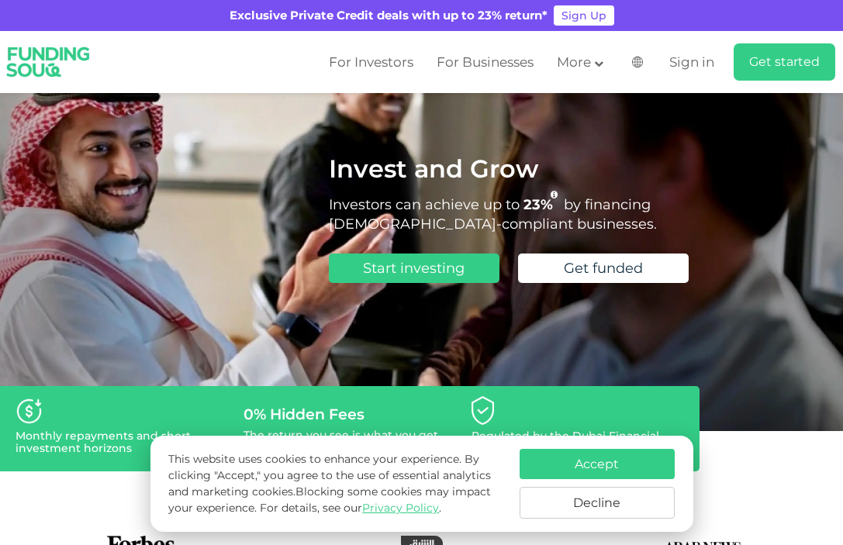
scroll to position [83, 0]
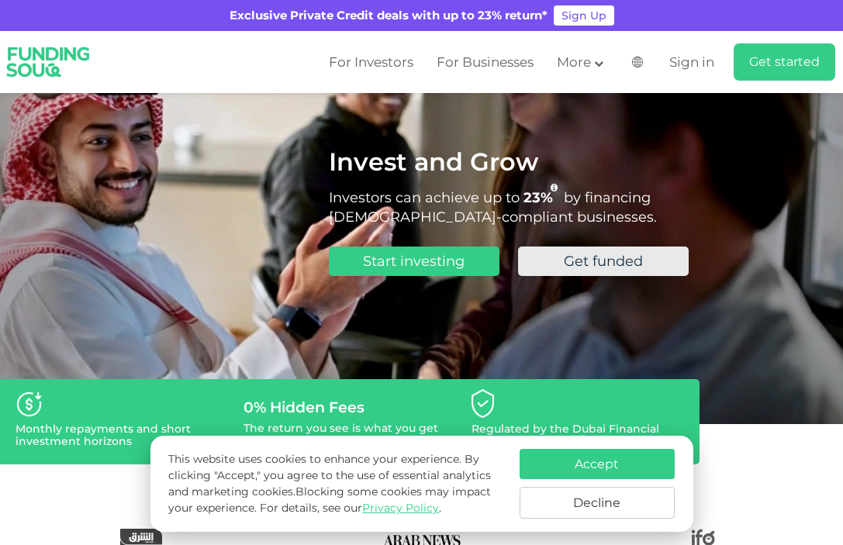
click at [602, 268] on span "Get funded" at bounding box center [603, 261] width 79 height 17
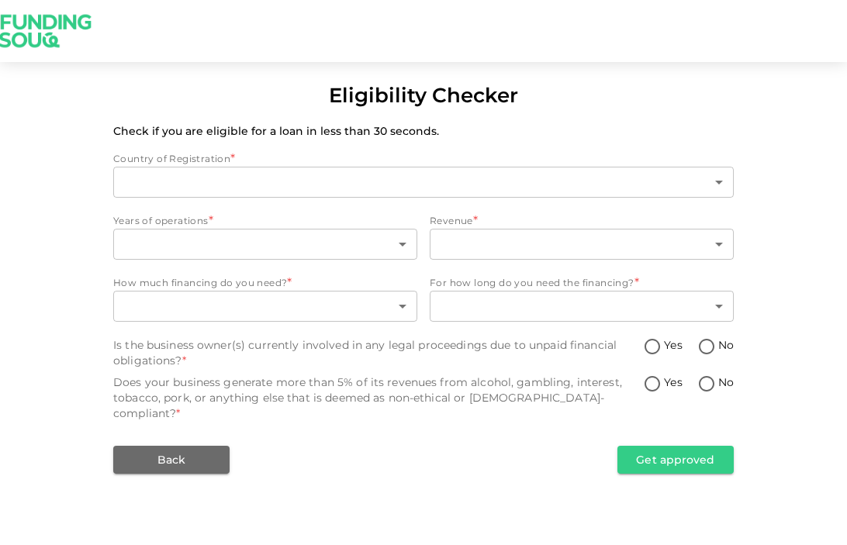
type input "1"
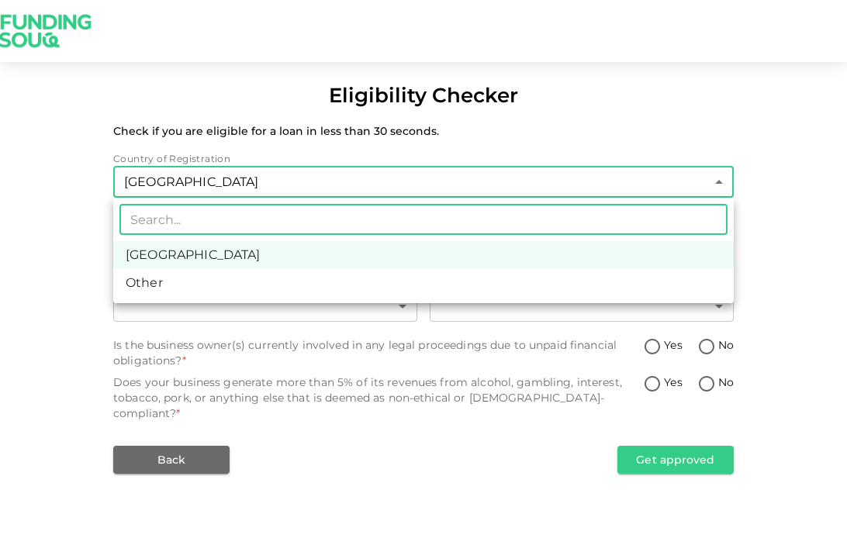
click at [227, 171] on body "Eligibility Checker Check if you are eligible for a loan in less than 30 second…" at bounding box center [423, 272] width 847 height 545
click at [71, 210] on div at bounding box center [423, 272] width 847 height 545
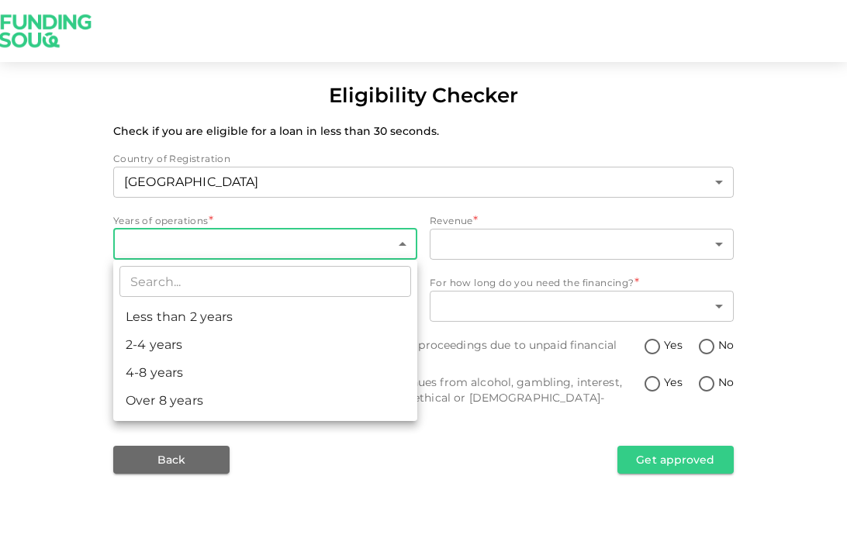
click at [189, 238] on body "Eligibility Checker Check if you are eligible for a loan in less than 30 second…" at bounding box center [423, 272] width 847 height 545
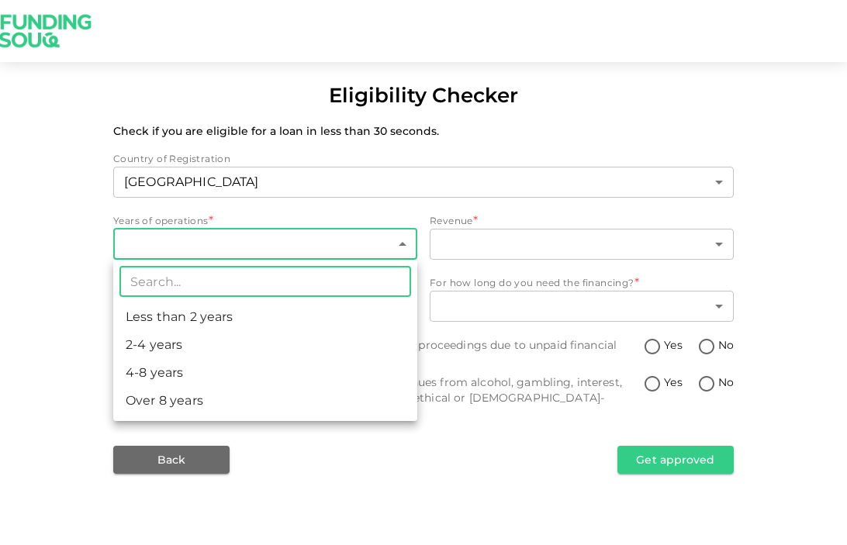
click at [172, 314] on li "Less than 2 years" at bounding box center [265, 317] width 304 height 28
type input "1"
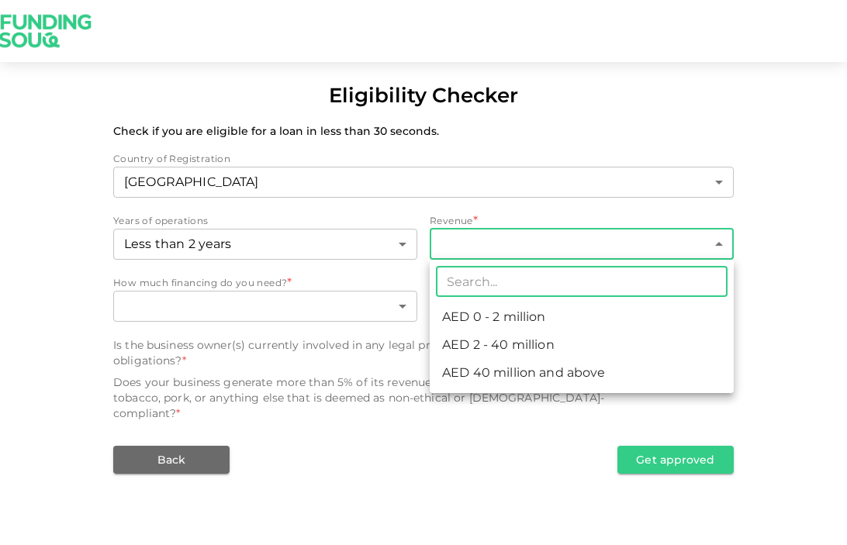
click at [440, 240] on body "Eligibility Checker Check if you are eligible for a loan in less than 30 second…" at bounding box center [423, 272] width 847 height 545
click at [474, 322] on li "AED 0 - 2 million" at bounding box center [581, 317] width 304 height 28
type input "1"
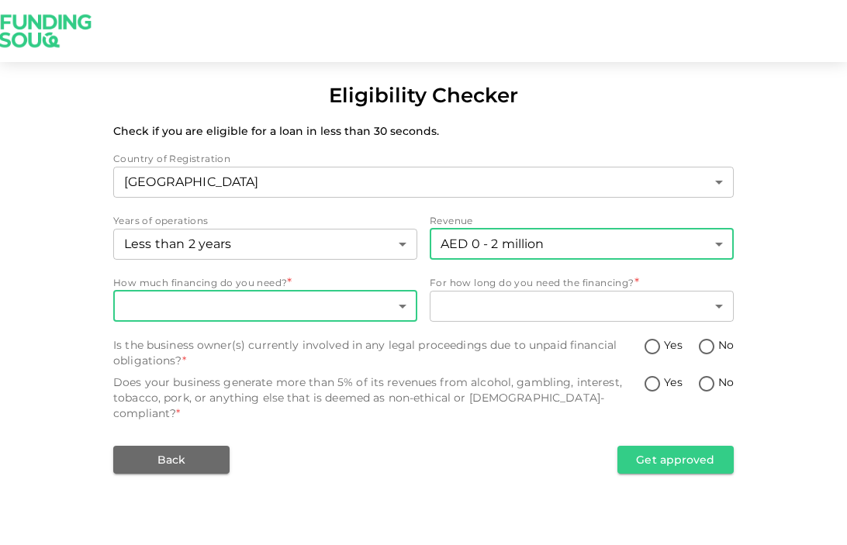
click at [298, 307] on body "Eligibility Checker Check if you are eligible for a loan in less than 30 second…" at bounding box center [423, 272] width 847 height 545
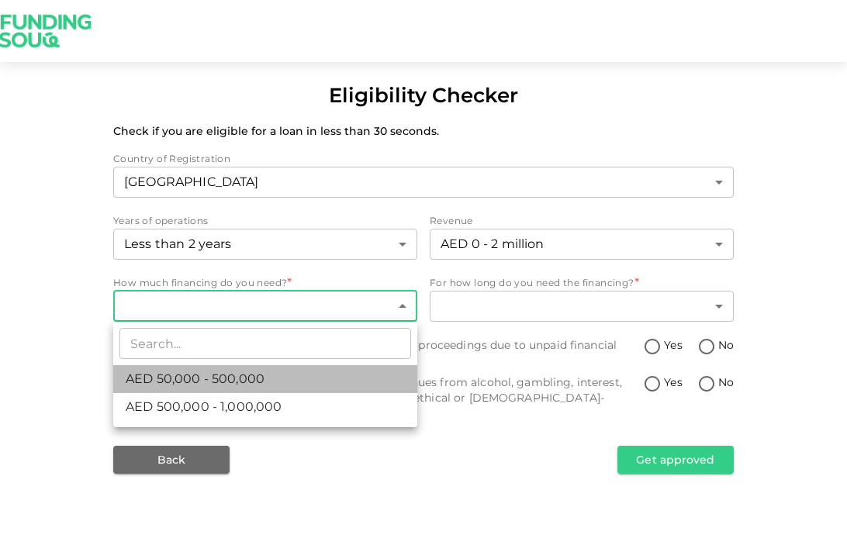
click at [223, 374] on span "AED 50,000 - 500,000" at bounding box center [195, 379] width 139 height 19
type input "1"
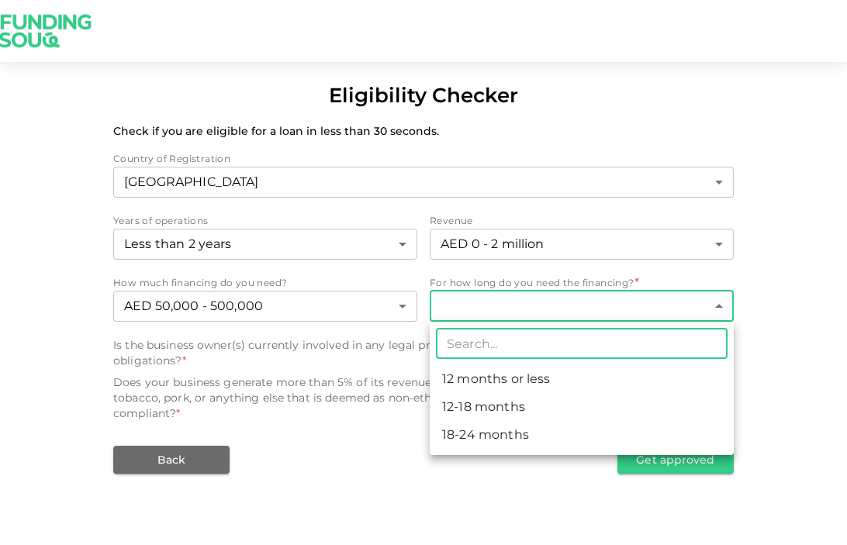
click at [498, 320] on body "Eligibility Checker Check if you are eligible for a loan in less than 30 second…" at bounding box center [423, 272] width 847 height 545
click at [489, 406] on li "12-18 months" at bounding box center [581, 407] width 304 height 28
type input "2"
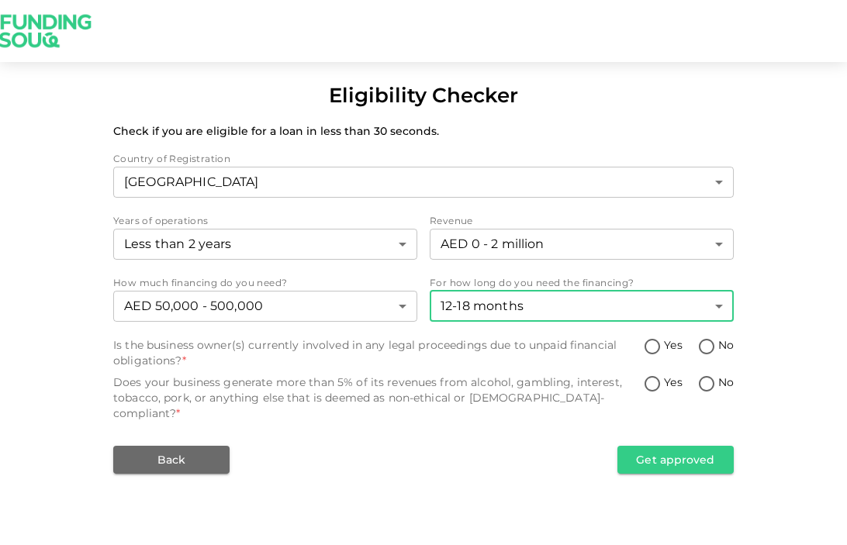
click at [705, 345] on input "No" at bounding box center [706, 347] width 23 height 21
radio input "true"
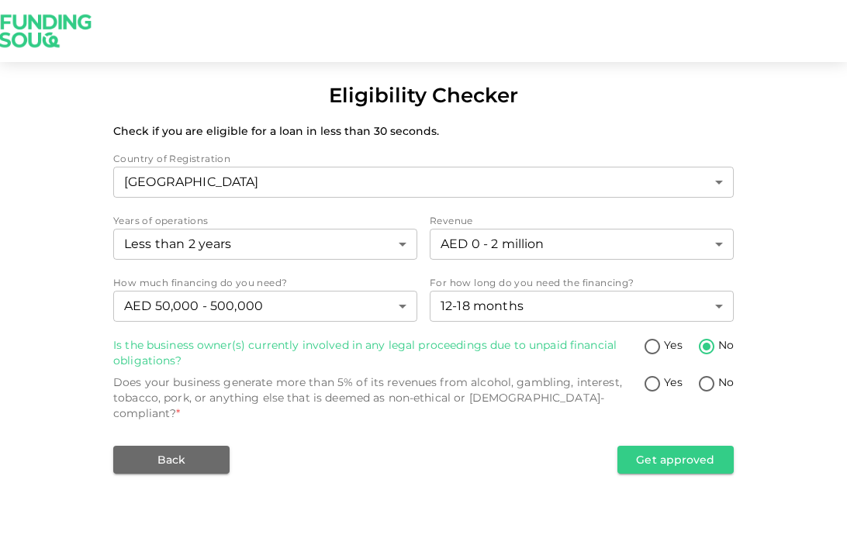
click at [699, 381] on input "No" at bounding box center [706, 384] width 23 height 21
radio input "true"
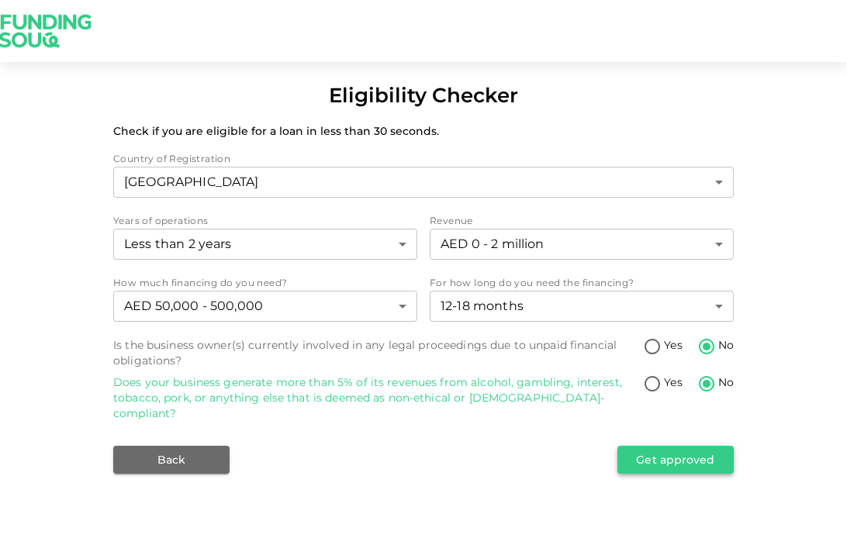
click at [683, 446] on button "Get approved" at bounding box center [675, 460] width 116 height 28
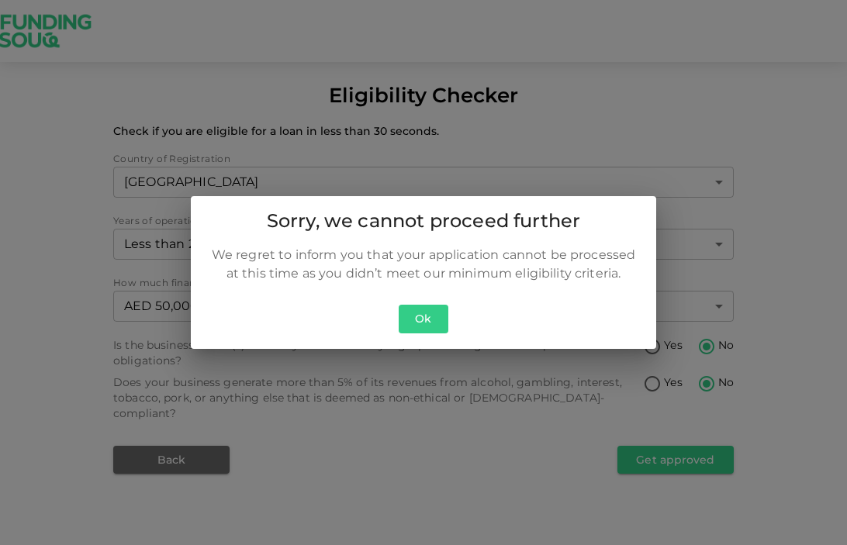
click at [435, 320] on button "Ok" at bounding box center [423, 319] width 50 height 29
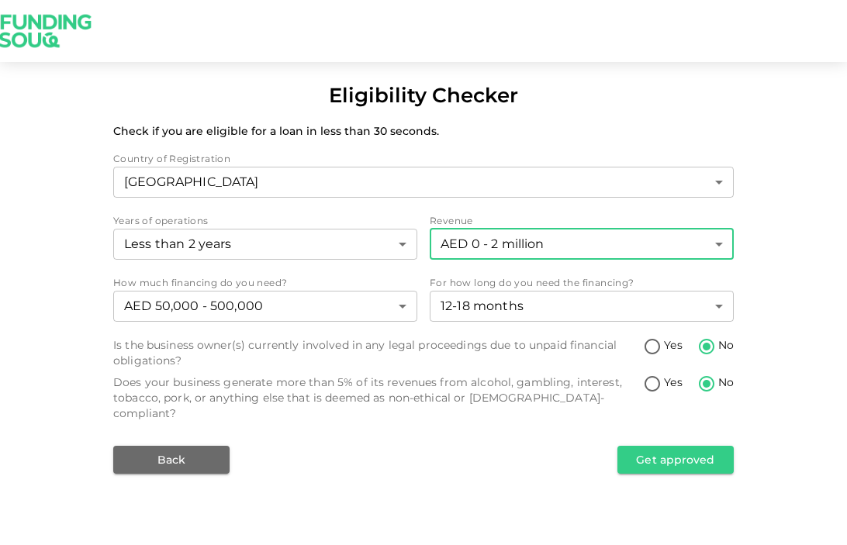
click at [531, 248] on body "Eligibility Checker Check if you are eligible for a loan in less than 30 second…" at bounding box center [423, 272] width 847 height 545
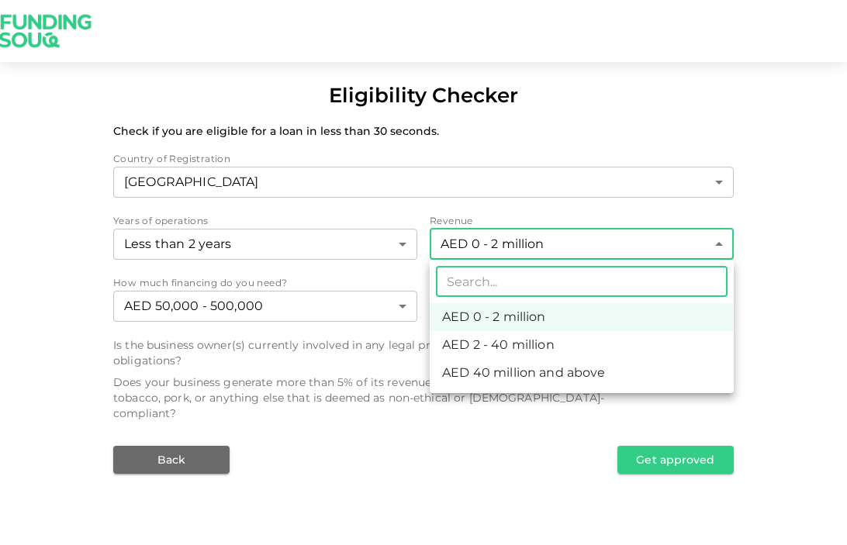
click at [531, 248] on div at bounding box center [423, 272] width 847 height 545
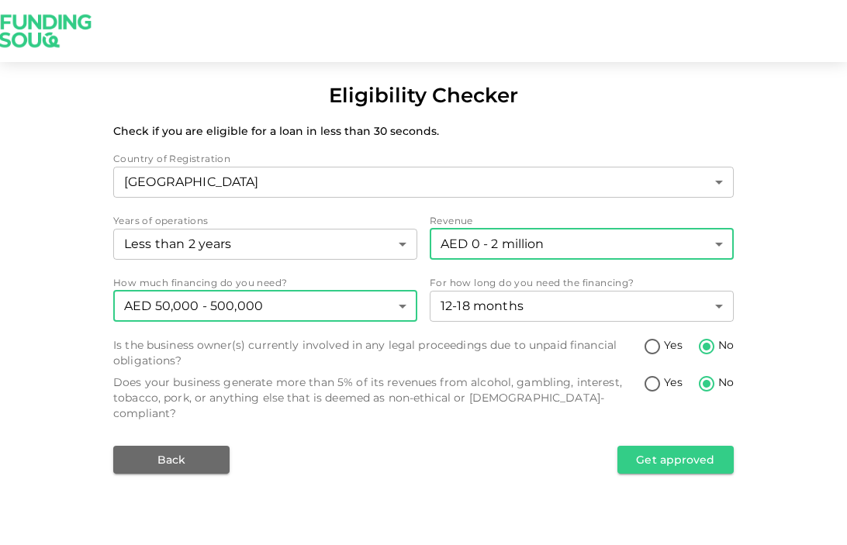
click at [394, 313] on body "Eligibility Checker Check if you are eligible for a loan in less than 30 second…" at bounding box center [423, 272] width 847 height 545
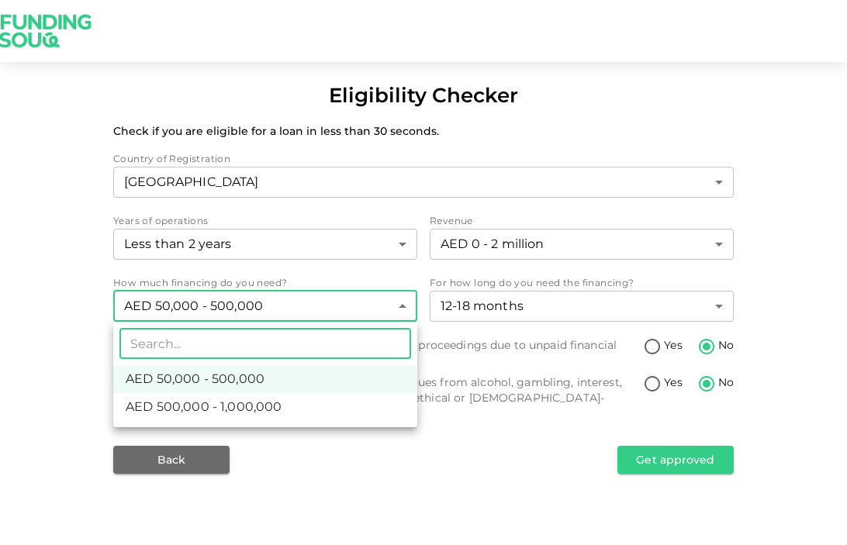
click at [255, 386] on span "AED 50,000 - 500,000" at bounding box center [195, 379] width 139 height 19
